Goal: Find specific page/section: Find specific page/section

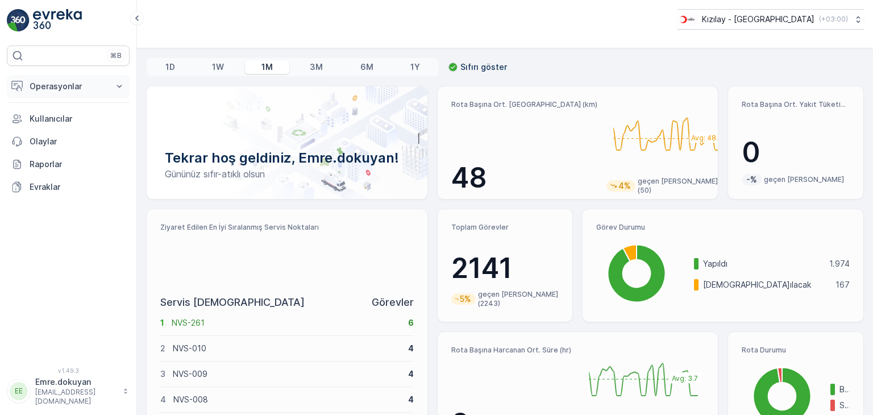
click at [51, 85] on p "Operasyonlar" at bounding box center [68, 86] width 77 height 11
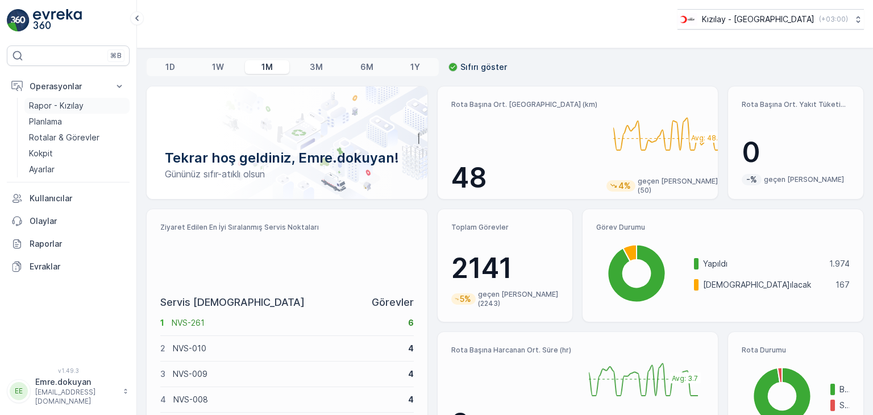
click at [73, 106] on p "Rapor - Kızılay" at bounding box center [56, 105] width 55 height 11
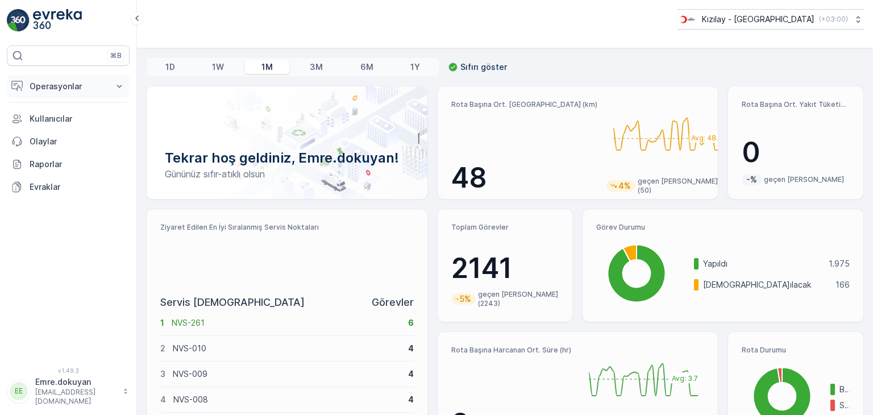
click at [81, 87] on p "Operasyonlar" at bounding box center [68, 86] width 77 height 11
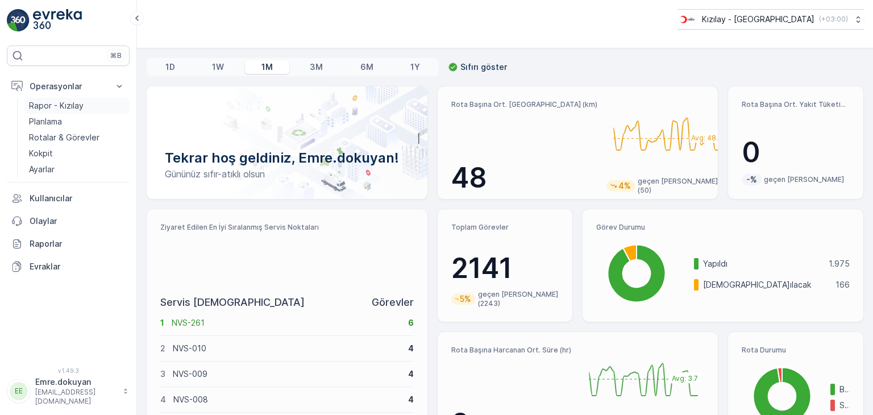
click at [74, 103] on p "Rapor - Kızılay" at bounding box center [56, 105] width 55 height 11
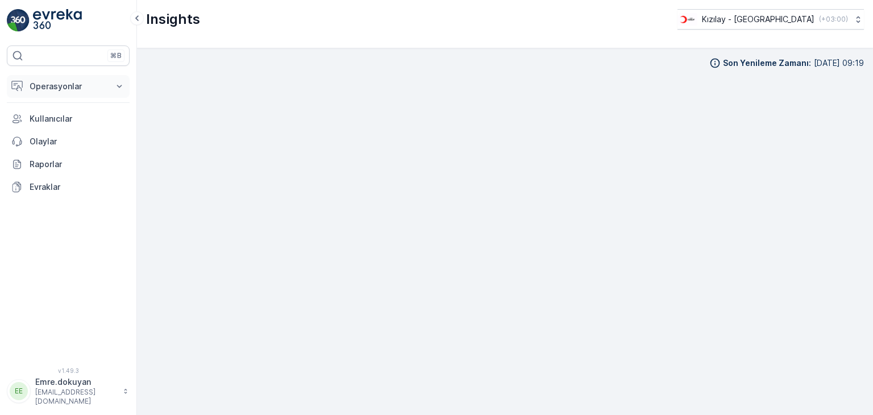
click at [67, 91] on p "Operasyonlar" at bounding box center [68, 86] width 77 height 11
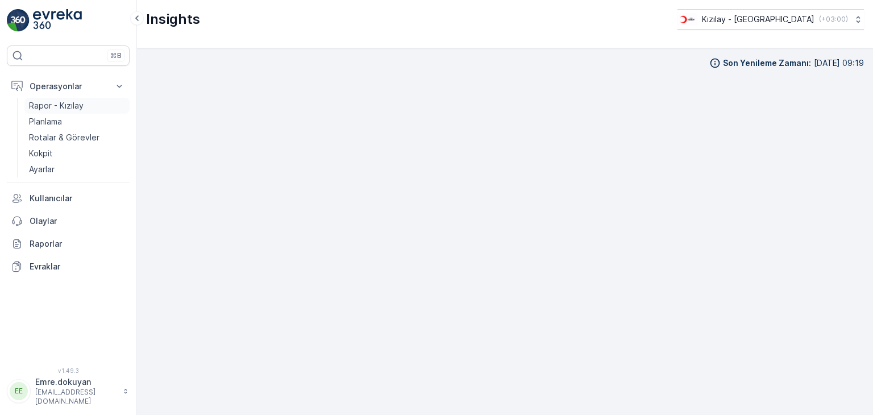
click at [73, 107] on p "Rapor - Kızılay" at bounding box center [56, 105] width 55 height 11
